Goal: Transaction & Acquisition: Purchase product/service

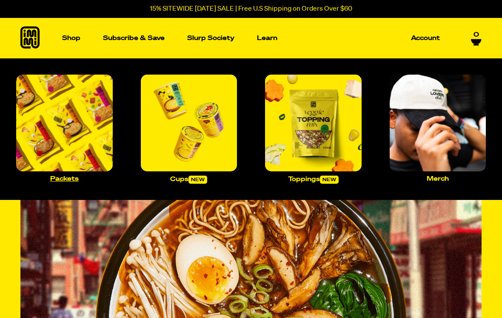
click at [94, 124] on img "Main navigation" at bounding box center [64, 122] width 97 height 97
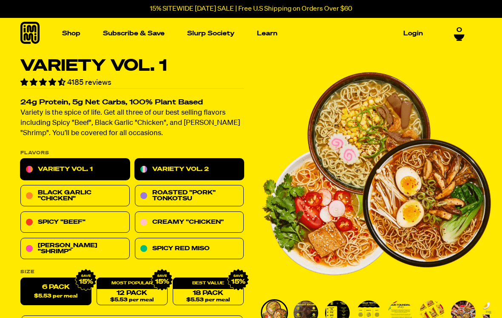
click at [230, 169] on link "Variety Vol. 2" at bounding box center [189, 169] width 109 height 21
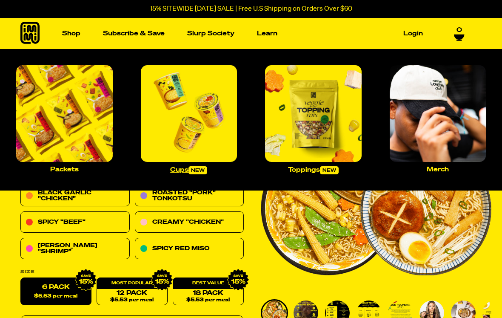
click at [202, 113] on img "Main navigation" at bounding box center [189, 113] width 97 height 97
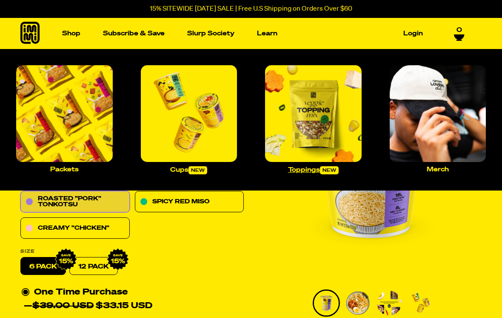
click at [324, 112] on img "Main navigation" at bounding box center [313, 113] width 97 height 97
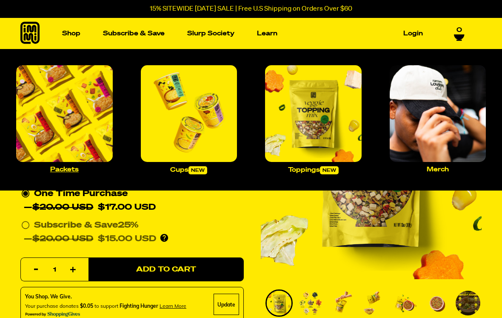
click at [92, 105] on img "Main navigation" at bounding box center [64, 113] width 97 height 97
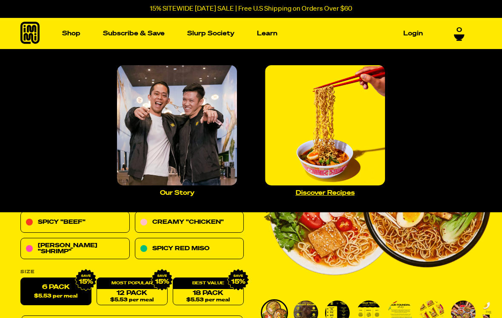
click at [336, 166] on img "Main navigation" at bounding box center [325, 125] width 120 height 120
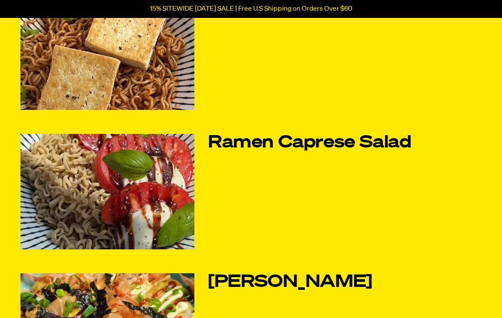
scroll to position [245, 0]
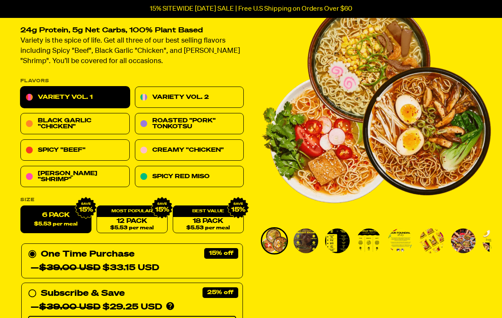
scroll to position [68, 0]
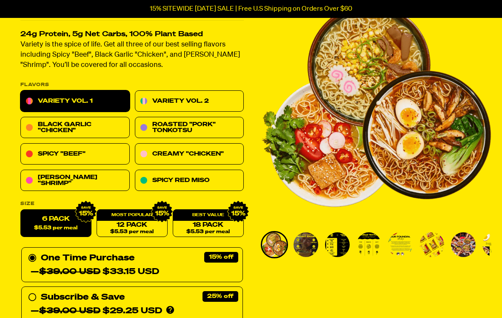
click at [304, 238] on img "Go to slide 2" at bounding box center [306, 244] width 25 height 25
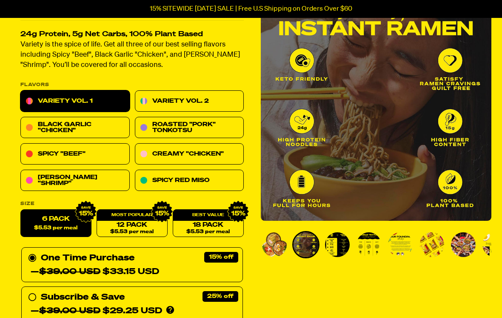
click at [339, 249] on img "Go to slide 3" at bounding box center [337, 244] width 25 height 25
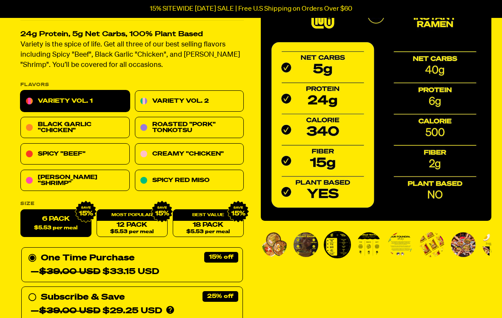
click at [370, 241] on img "Go to slide 4" at bounding box center [369, 244] width 25 height 25
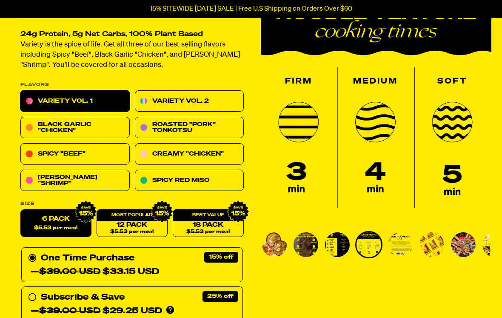
click at [398, 243] on img "Go to slide 5" at bounding box center [400, 244] width 25 height 25
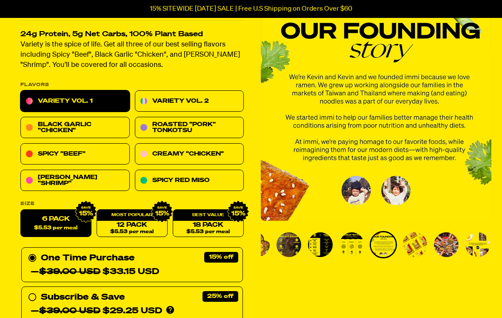
click at [416, 241] on img "Go to slide 6" at bounding box center [415, 244] width 25 height 25
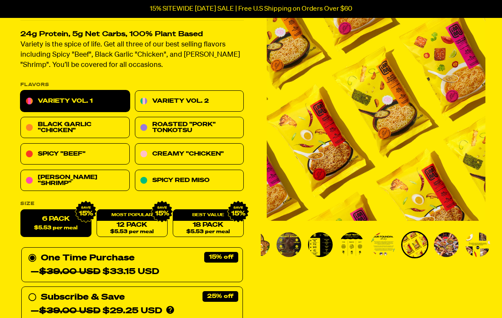
click at [445, 242] on img "Go to slide 7" at bounding box center [446, 244] width 25 height 25
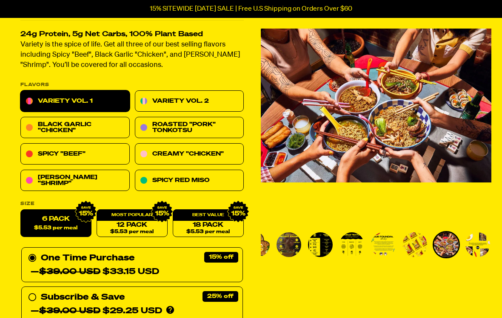
click at [472, 242] on img "Go to slide 8" at bounding box center [478, 244] width 25 height 25
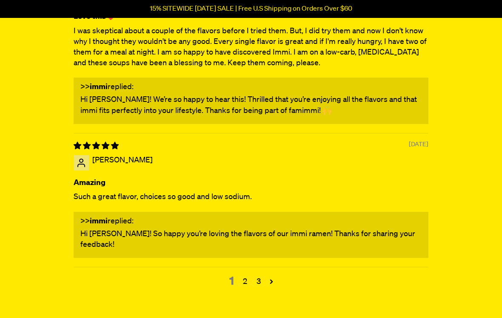
scroll to position [3724, 0]
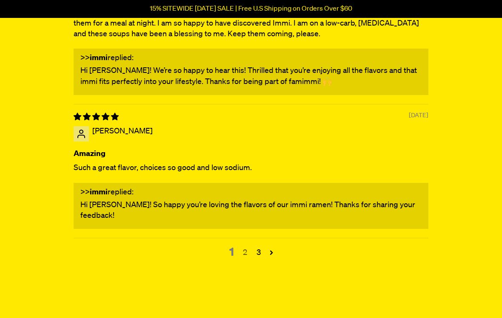
click at [246, 247] on link "2" at bounding box center [245, 252] width 14 height 11
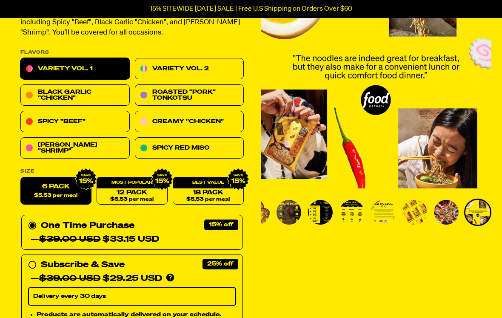
scroll to position [100, 0]
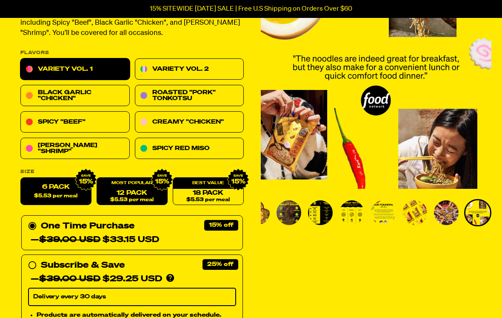
click at [155, 189] on img at bounding box center [162, 180] width 22 height 22
click at [69, 193] on span "$5.53 per meal" at bounding box center [55, 196] width 43 height 6
click at [21, 178] on input "6 Pack $5.53 per meal" at bounding box center [20, 178] width 0 height 0
click at [144, 182] on div "12 Pack $5.53 per meal" at bounding box center [132, 192] width 71 height 28
click at [150, 192] on link "12 Pack $5.53 per meal" at bounding box center [132, 192] width 71 height 28
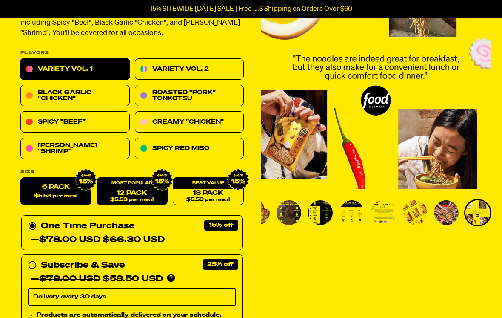
click at [76, 194] on span "$5.53 per meal" at bounding box center [55, 196] width 43 height 6
click at [21, 178] on input "6 Pack $5.53 per meal" at bounding box center [20, 178] width 0 height 0
radio input "true"
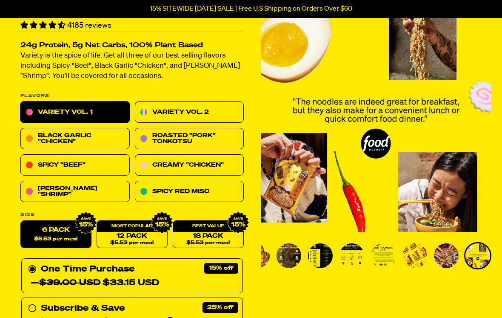
scroll to position [57, 0]
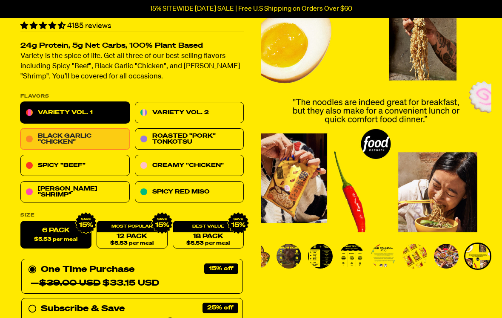
click at [102, 135] on link "Black Garlic "Chicken"" at bounding box center [74, 139] width 109 height 21
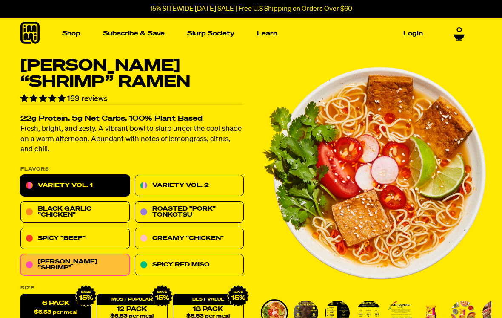
click at [107, 184] on link "Variety Vol. 1" at bounding box center [74, 185] width 109 height 21
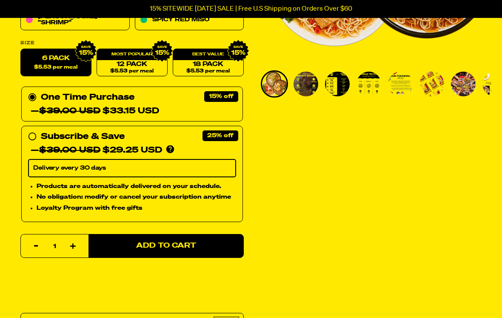
scroll to position [230, 0]
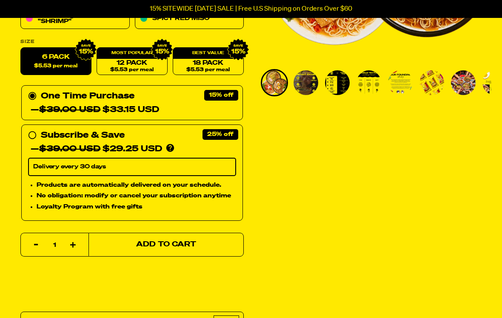
click at [235, 244] on button "Add to Cart" at bounding box center [166, 244] width 155 height 24
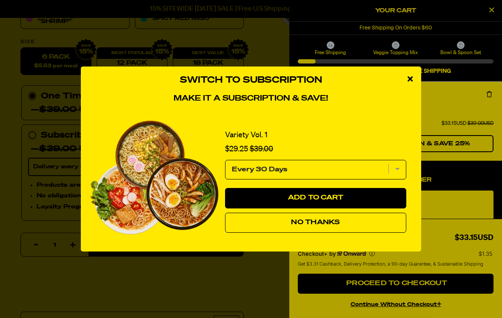
click at [305, 226] on span "No Thanks" at bounding box center [315, 222] width 49 height 7
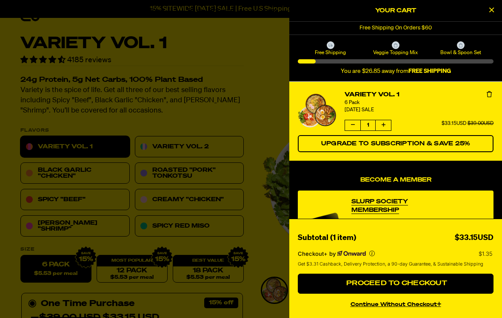
scroll to position [0, 0]
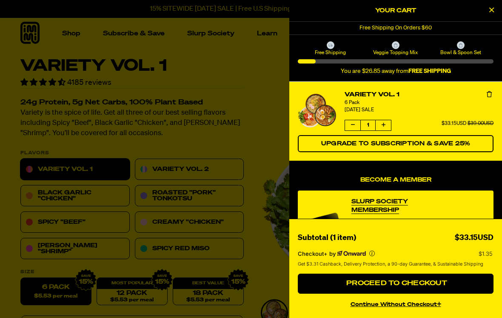
click at [206, 62] on div at bounding box center [251, 159] width 502 height 318
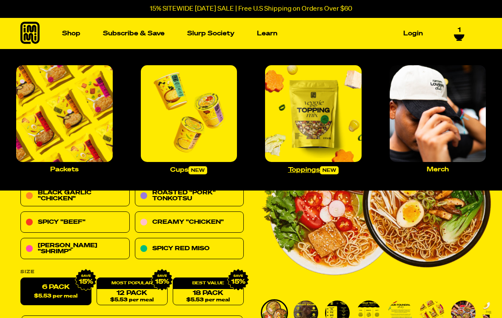
click at [326, 121] on img "Main navigation" at bounding box center [313, 113] width 97 height 97
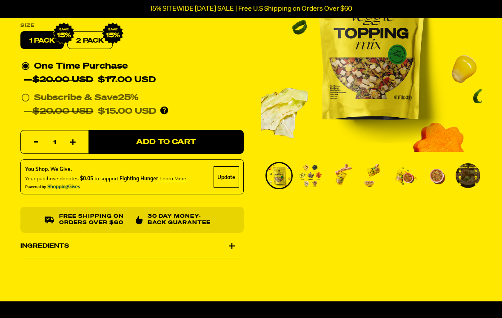
scroll to position [130, 0]
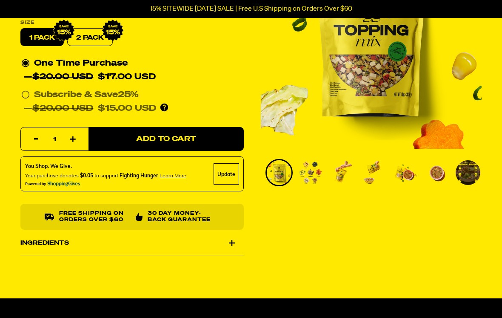
click at [321, 185] on img "Go to slide 2" at bounding box center [310, 172] width 25 height 25
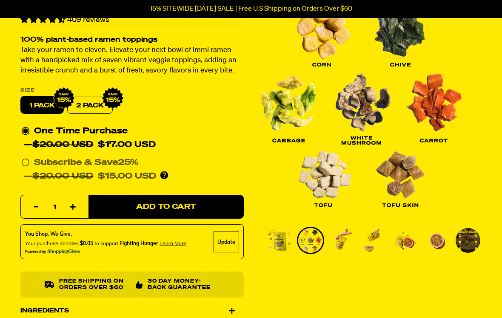
scroll to position [63, 0]
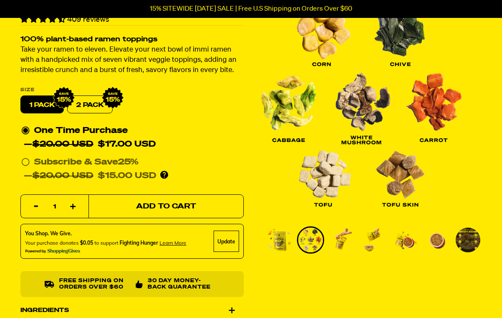
click at [214, 203] on button "Add to Cart" at bounding box center [166, 207] width 155 height 24
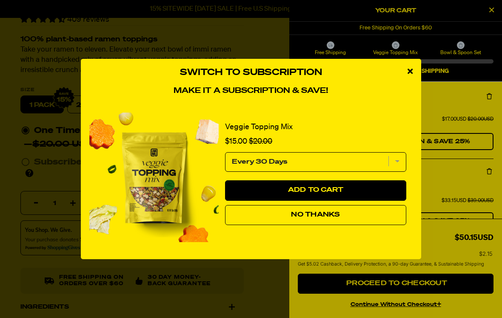
click at [319, 225] on button "No Thanks" at bounding box center [315, 215] width 181 height 20
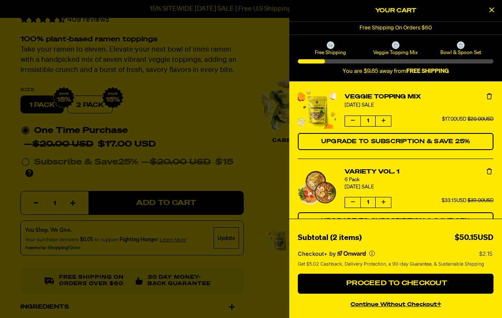
click at [271, 191] on div at bounding box center [251, 159] width 502 height 318
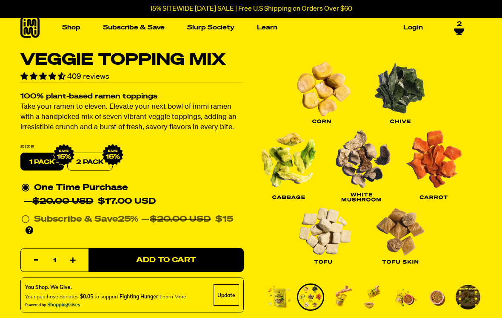
scroll to position [0, 0]
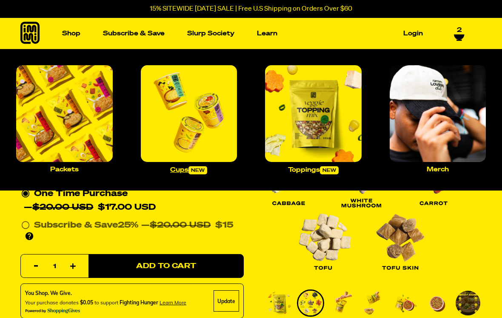
click at [212, 125] on img "Main navigation" at bounding box center [189, 113] width 97 height 97
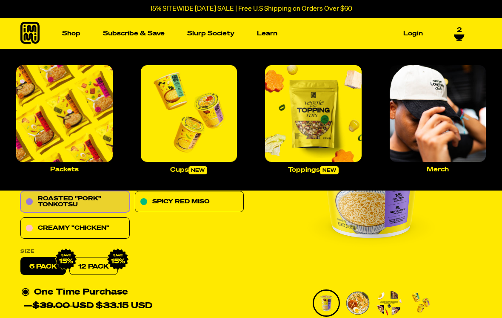
click at [97, 120] on img "Main navigation" at bounding box center [64, 113] width 97 height 97
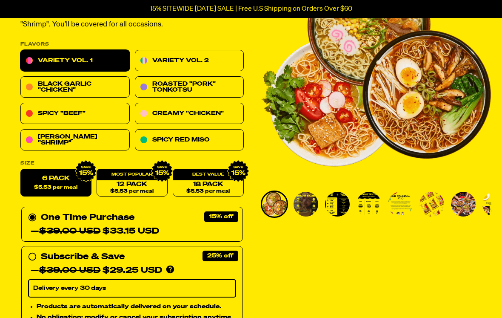
scroll to position [109, 0]
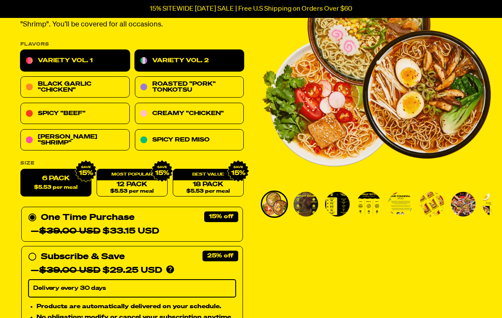
click at [228, 60] on link "Variety Vol. 2" at bounding box center [189, 60] width 109 height 21
